Goal: Information Seeking & Learning: Find specific fact

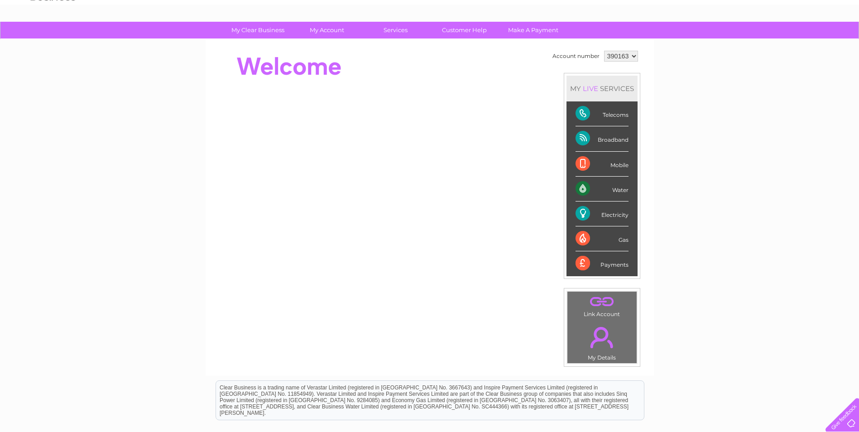
scroll to position [136, 0]
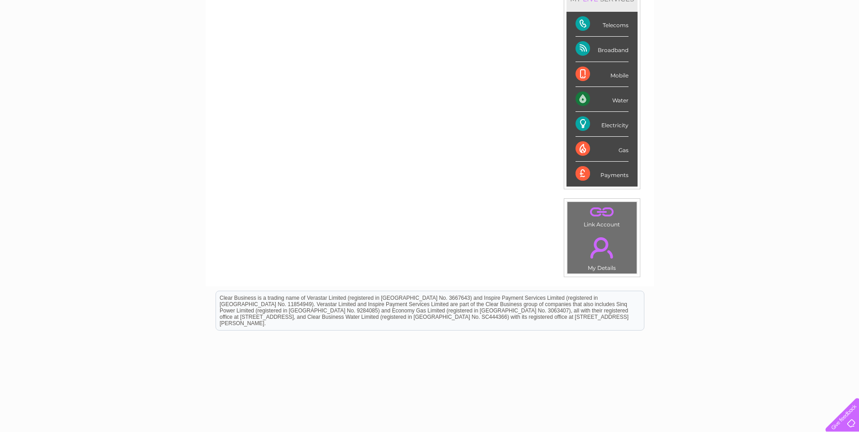
click at [606, 265] on td ". My Details" at bounding box center [602, 252] width 70 height 44
click at [611, 221] on td ". Link Account" at bounding box center [602, 216] width 70 height 29
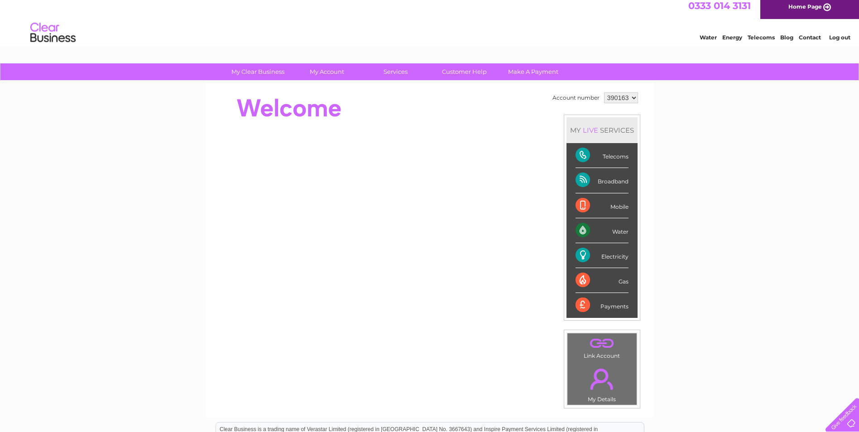
scroll to position [0, 0]
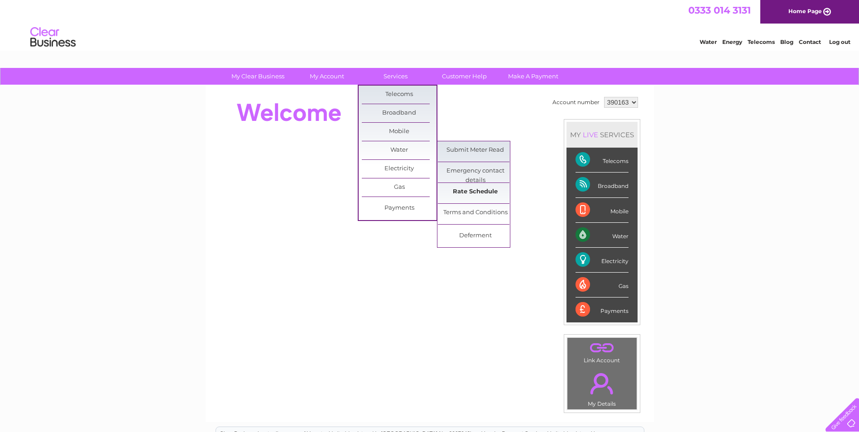
click at [490, 197] on link "Rate Schedule" at bounding box center [475, 192] width 75 height 18
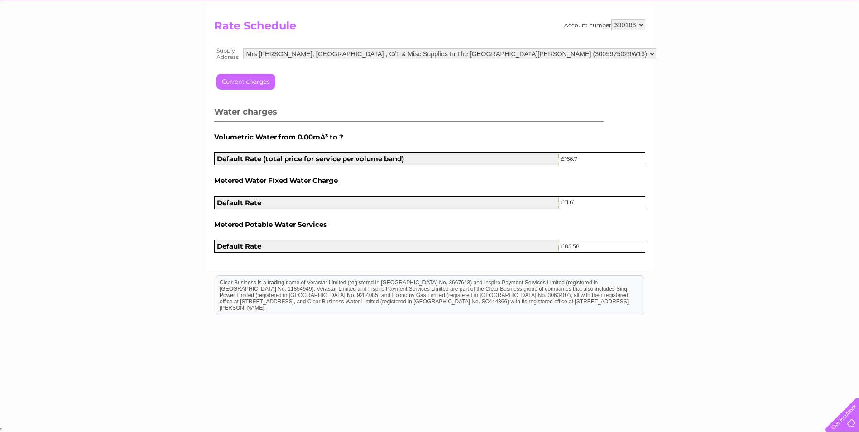
scroll to position [85, 0]
click at [615, 53] on select "Mrs [PERSON_NAME], [GEOGRAPHIC_DATA] , C/T & Misc Supplies In The Parish Of [PE…" at bounding box center [449, 53] width 413 height 11
click at [244, 48] on select "Mrs [PERSON_NAME], [GEOGRAPHIC_DATA] , C/T & Misc Supplies In The Parish Of [PE…" at bounding box center [451, 54] width 414 height 12
click at [609, 51] on select "Mrs [PERSON_NAME], [GEOGRAPHIC_DATA] , C/T & Misc Supplies In The Parish Of [PE…" at bounding box center [451, 54] width 414 height 12
click at [244, 48] on select "Mrs [PERSON_NAME], [GEOGRAPHIC_DATA] , C/T & Misc Supplies In The Parish Of [PE…" at bounding box center [451, 54] width 414 height 12
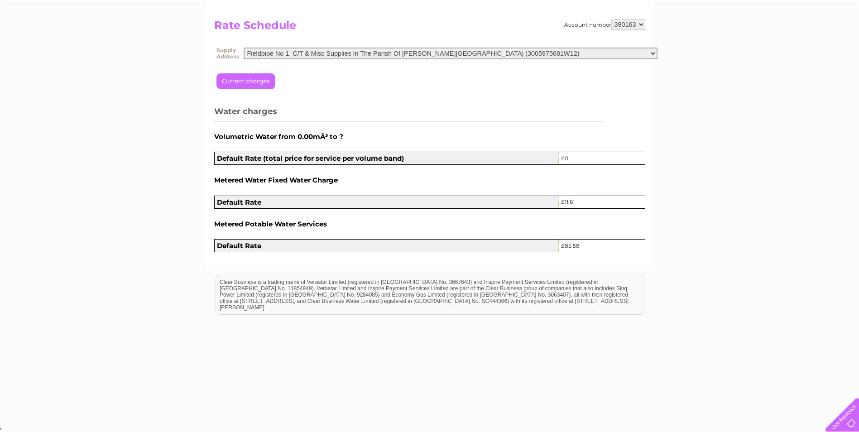
click at [614, 53] on select "Mrs [PERSON_NAME], [GEOGRAPHIC_DATA] , C/T & Misc Supplies In The Parish Of [PE…" at bounding box center [451, 54] width 414 height 12
select select "523974"
click at [244, 48] on select "Mrs [PERSON_NAME], [GEOGRAPHIC_DATA] , C/T & Misc Supplies In The Parish Of [PE…" at bounding box center [451, 54] width 414 height 12
click at [610, 52] on select "Mrs [PERSON_NAME], [GEOGRAPHIC_DATA] , C/T & Misc Supplies In The Parish Of [PE…" at bounding box center [451, 54] width 414 height 12
click at [373, 21] on h2 "Rate Schedule" at bounding box center [429, 27] width 431 height 17
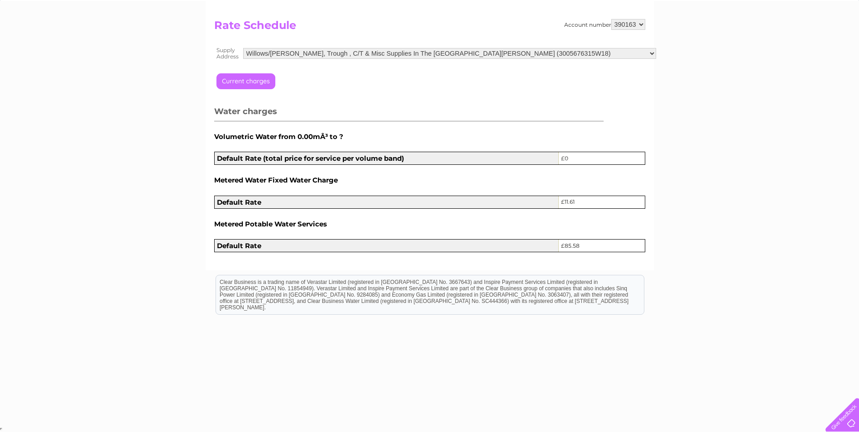
click at [806, 296] on html "Clear Business is a trading name of Verastar Limited (registered in [GEOGRAPHIC…" at bounding box center [429, 299] width 859 height 58
click at [793, 316] on html "Clear Business is a trading name of Verastar Limited (registered in [GEOGRAPHIC…" at bounding box center [429, 299] width 859 height 58
click at [790, 320] on html "Clear Business is a trading name of Verastar Limited (registered in [GEOGRAPHIC…" at bounding box center [429, 299] width 859 height 58
click at [791, 304] on html "Clear Business is a trading name of Verastar Limited (registered in [GEOGRAPHIC…" at bounding box center [429, 299] width 859 height 58
click at [725, 328] on html "Clear Business is a trading name of Verastar Limited (registered in [GEOGRAPHIC…" at bounding box center [429, 299] width 859 height 58
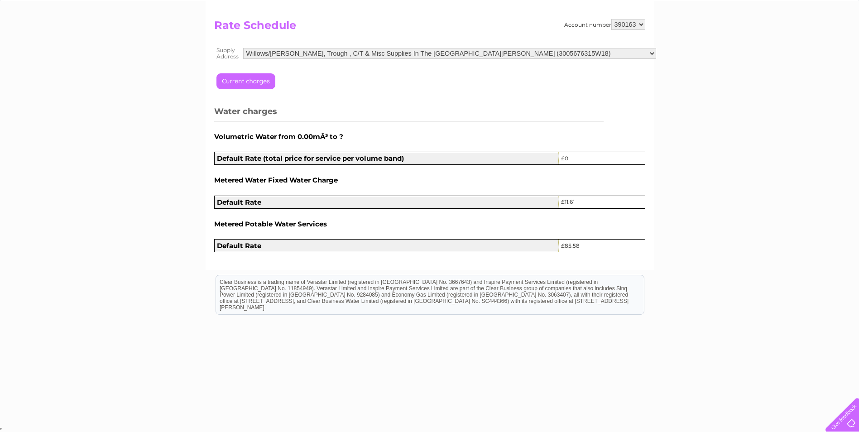
click at [740, 328] on html "Clear Business is a trading name of Verastar Limited (registered in [GEOGRAPHIC…" at bounding box center [429, 299] width 859 height 58
